Goal: Check status

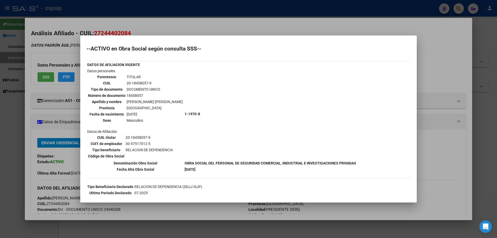
scroll to position [181, 0]
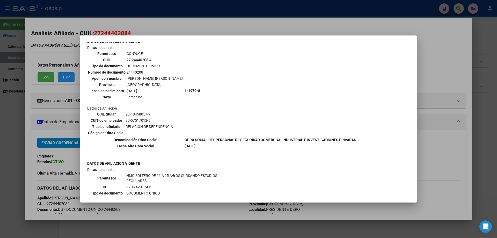
drag, startPoint x: 146, startPoint y: 23, endPoint x: 143, endPoint y: 18, distance: 5.0
click at [145, 20] on div at bounding box center [248, 119] width 497 height 238
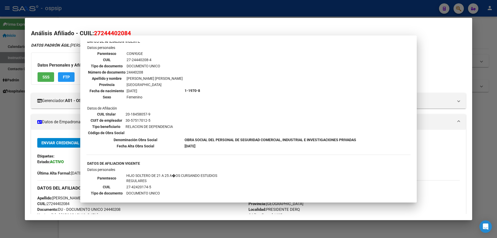
click at [139, 8] on div at bounding box center [248, 119] width 497 height 238
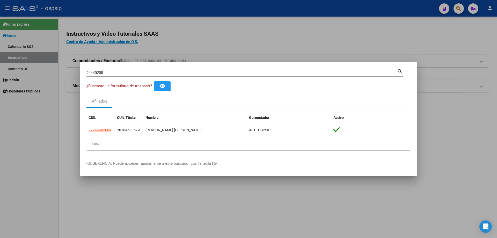
click at [132, 71] on input "24440208" at bounding box center [241, 72] width 311 height 5
type input "26349538"
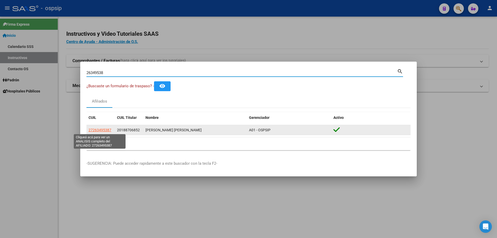
click at [105, 130] on span "27263495387" at bounding box center [100, 130] width 23 height 4
type textarea "27263495387"
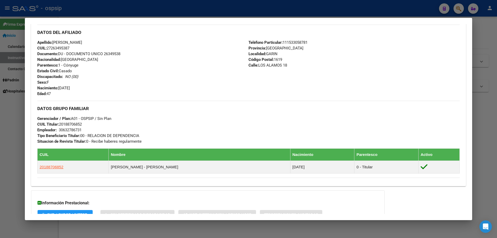
scroll to position [218, 0]
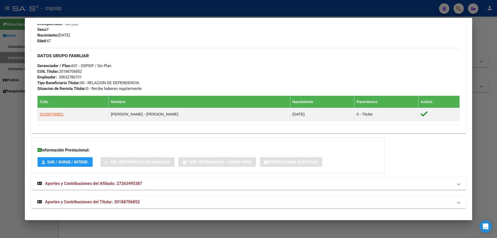
click at [90, 198] on mat-expansion-panel-header "Aportes y Contribuciones del Titular: 20188706852" at bounding box center [248, 202] width 435 height 12
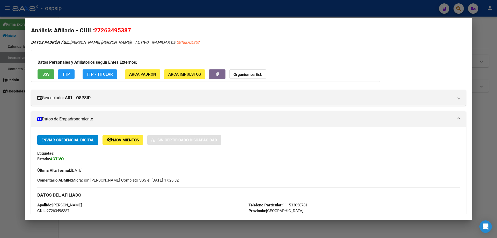
scroll to position [0, 0]
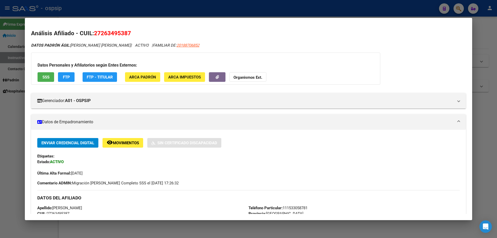
click at [47, 78] on span "SSS" at bounding box center [45, 77] width 7 height 5
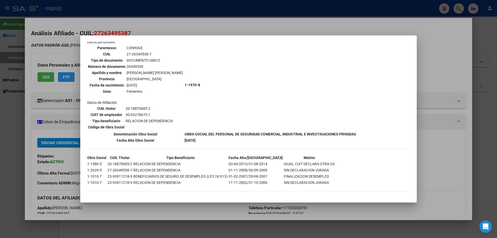
scroll to position [187, 0]
click at [144, 26] on div at bounding box center [248, 119] width 497 height 238
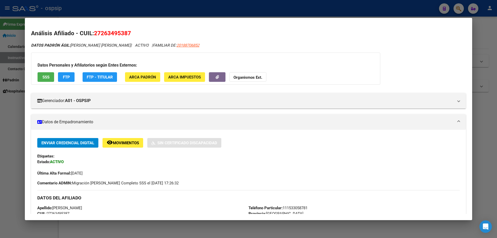
drag, startPoint x: 140, startPoint y: 14, endPoint x: 137, endPoint y: 11, distance: 4.9
click at [138, 13] on div at bounding box center [248, 119] width 497 height 238
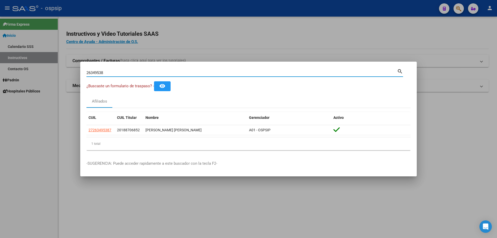
drag, startPoint x: 104, startPoint y: 75, endPoint x: 76, endPoint y: 71, distance: 28.2
click at [77, 72] on div "26349538 Buscar (apellido, dni, cuil, nro traspaso, cuit, obra social) search ¿…" at bounding box center [248, 119] width 497 height 238
